Goal: Task Accomplishment & Management: Manage account settings

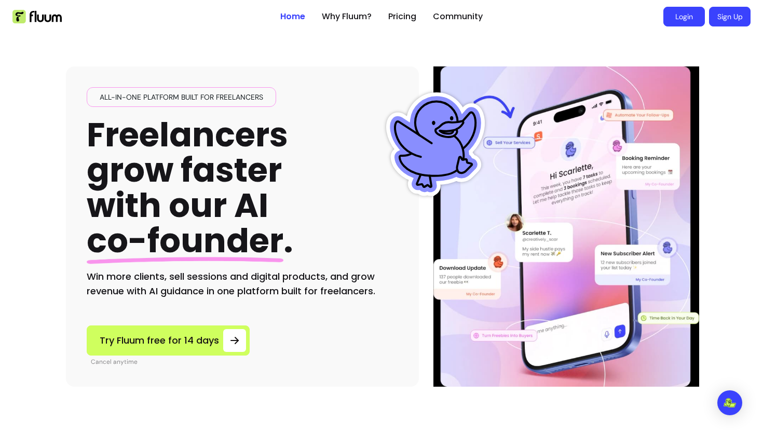
click at [684, 16] on link "Login" at bounding box center [685, 17] width 42 height 20
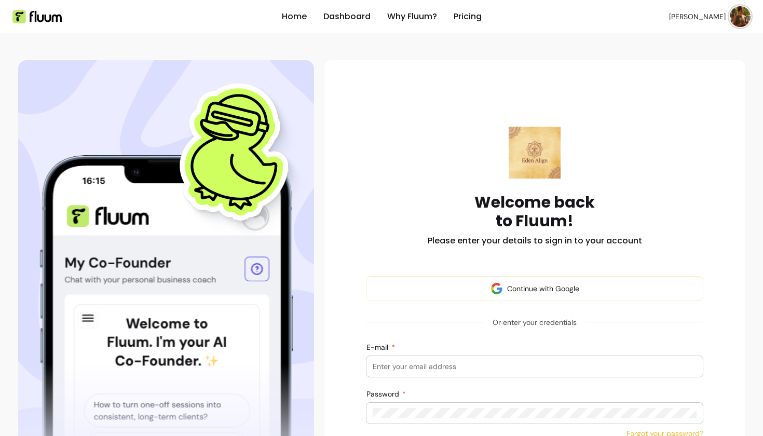
click at [733, 14] on img at bounding box center [740, 16] width 21 height 21
click at [693, 41] on span "Dashboard" at bounding box center [704, 42] width 76 height 10
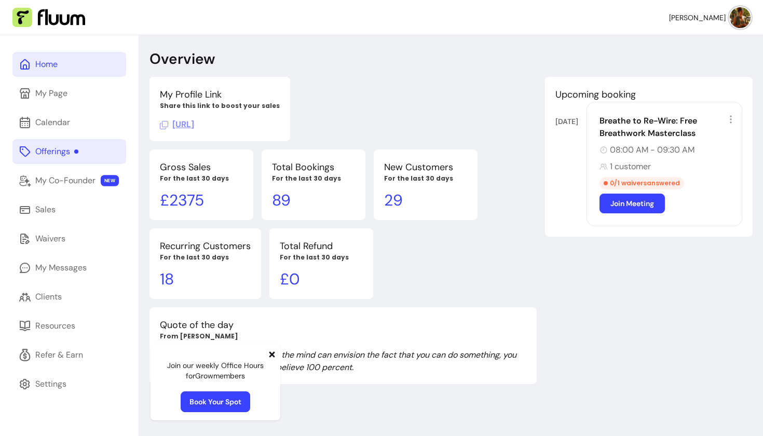
click at [53, 145] on div "Offerings" at bounding box center [56, 151] width 43 height 12
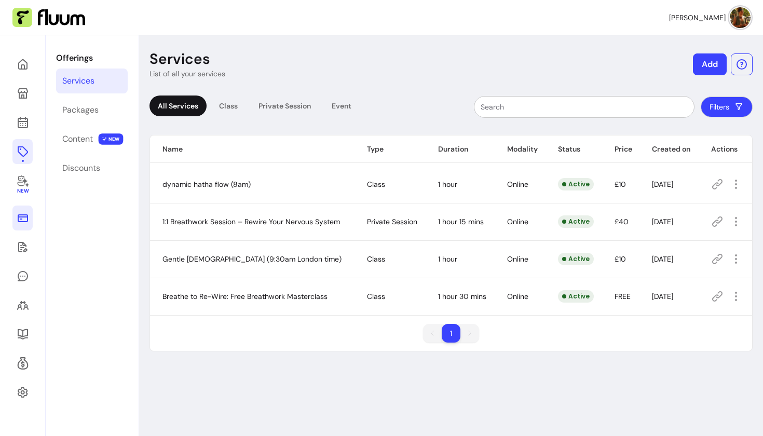
click at [22, 221] on icon at bounding box center [23, 219] width 10 height 8
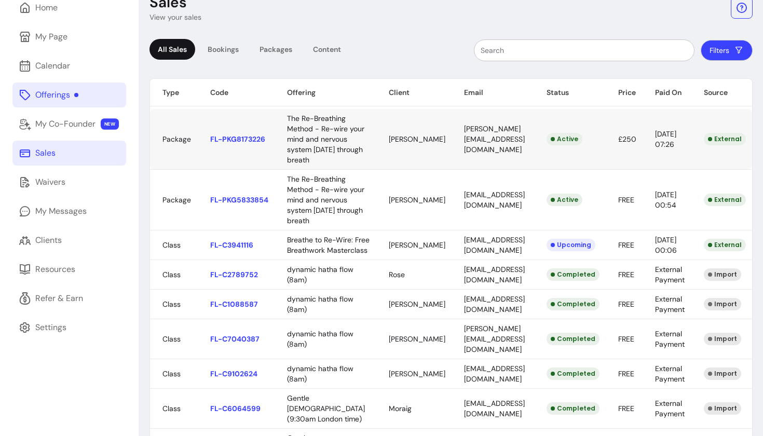
scroll to position [53, 0]
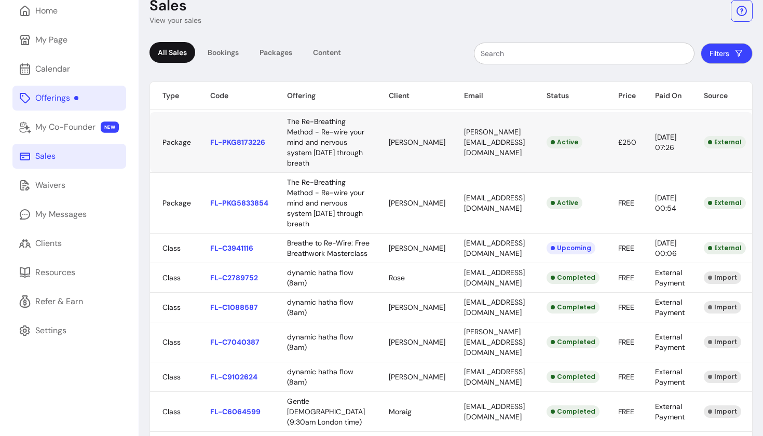
click at [417, 157] on body "Eden M. Home My Page Calendar Offerings My Co-Founder NEW Sales Waivers My Mess…" at bounding box center [381, 218] width 763 height 436
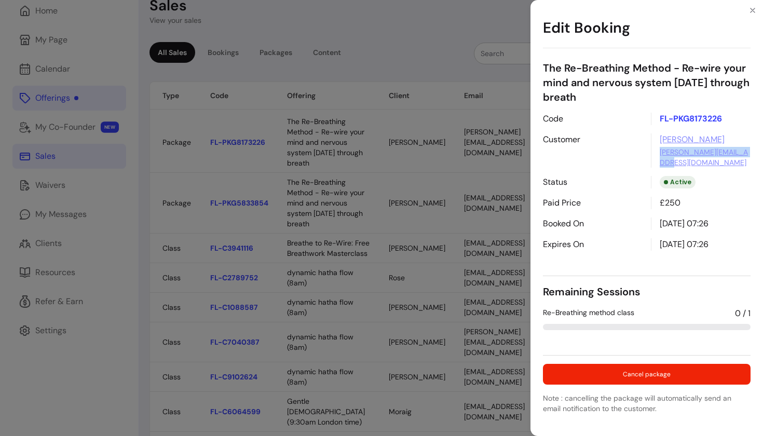
drag, startPoint x: 658, startPoint y: 151, endPoint x: 751, endPoint y: 150, distance: 92.5
click at [751, 150] on div "Alexander kerber.ay@googlemail.com" at bounding box center [701, 150] width 100 height 34
